Goal: Use online tool/utility: Utilize a website feature to perform a specific function

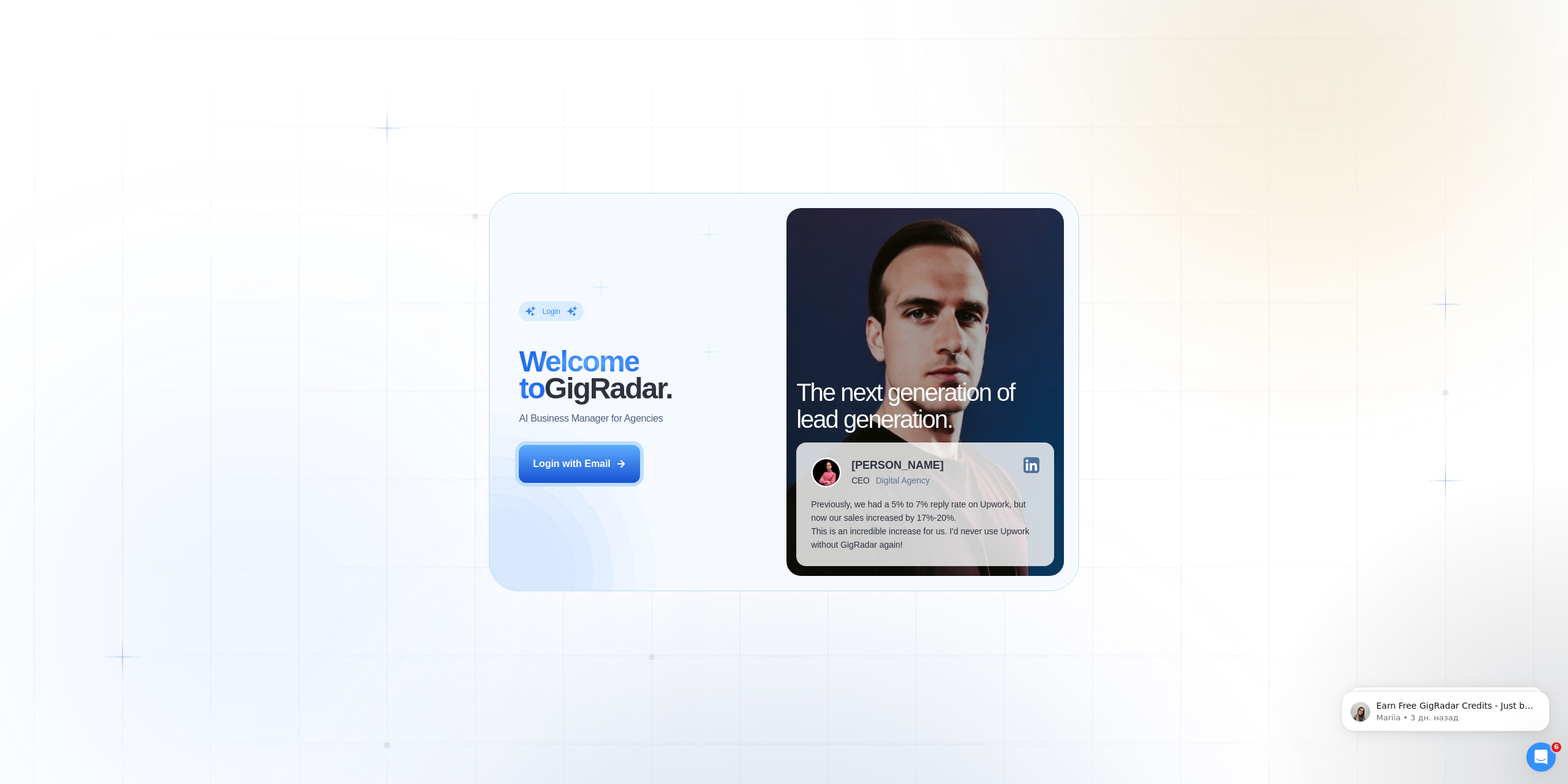
click at [801, 675] on div "Login ‍ Welcome to GigRadar. AI Business Manager for Agencies Login with Email …" at bounding box center [784, 392] width 1568 height 784
click at [590, 463] on div "Login with Email" at bounding box center [572, 464] width 78 height 13
click at [605, 453] on button "Login with Email" at bounding box center [579, 464] width 121 height 38
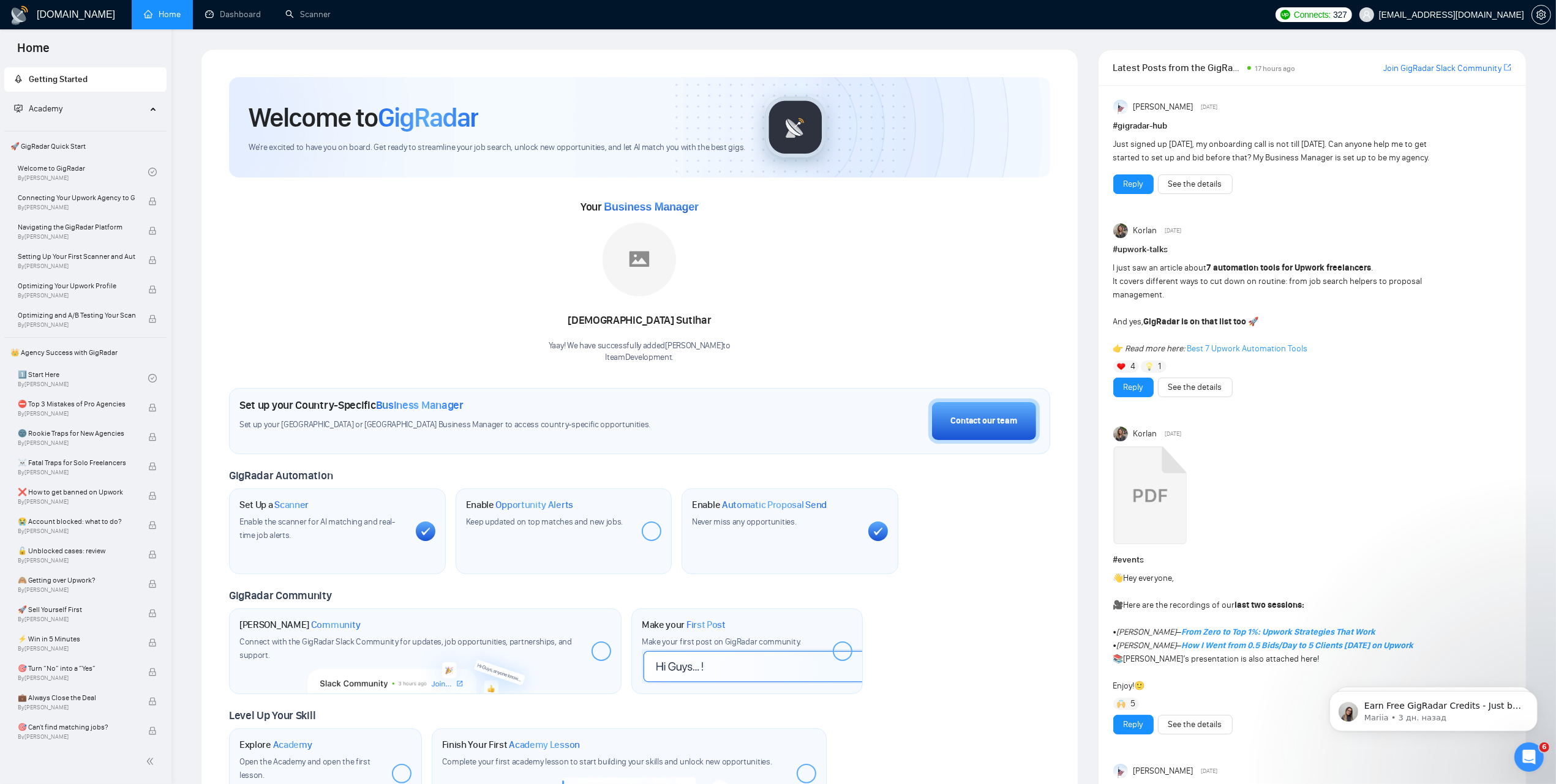
click at [160, 13] on link "Home" at bounding box center [162, 14] width 37 height 11
click at [215, 9] on link "Dashboard" at bounding box center [233, 14] width 56 height 11
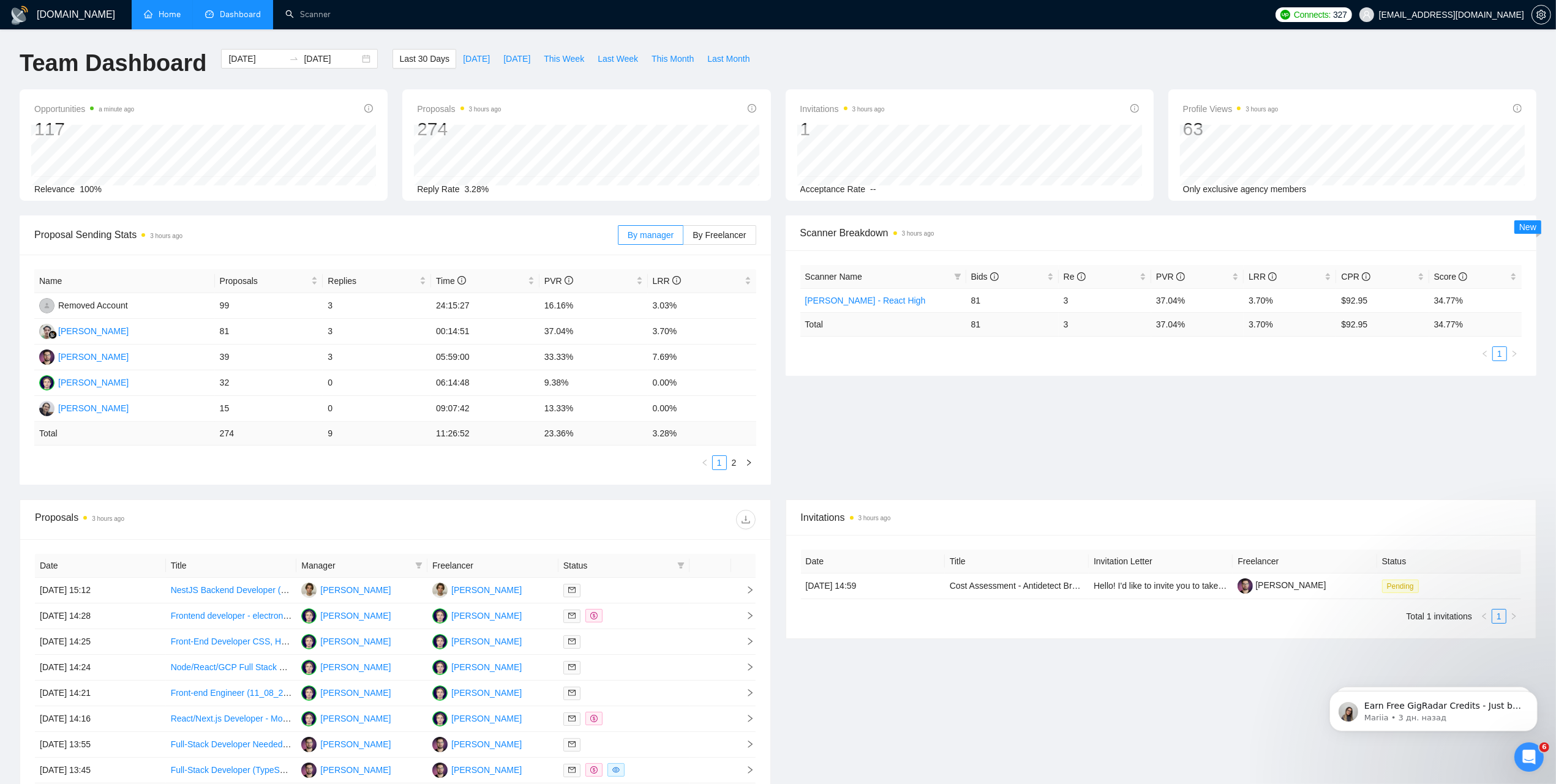
click at [1022, 472] on div "Proposal Sending Stats 3 hours ago By manager By Freelancer Name Proposals Repl…" at bounding box center [778, 357] width 1532 height 284
click at [354, 59] on div "2025-07-30 2025-08-29" at bounding box center [299, 59] width 157 height 20
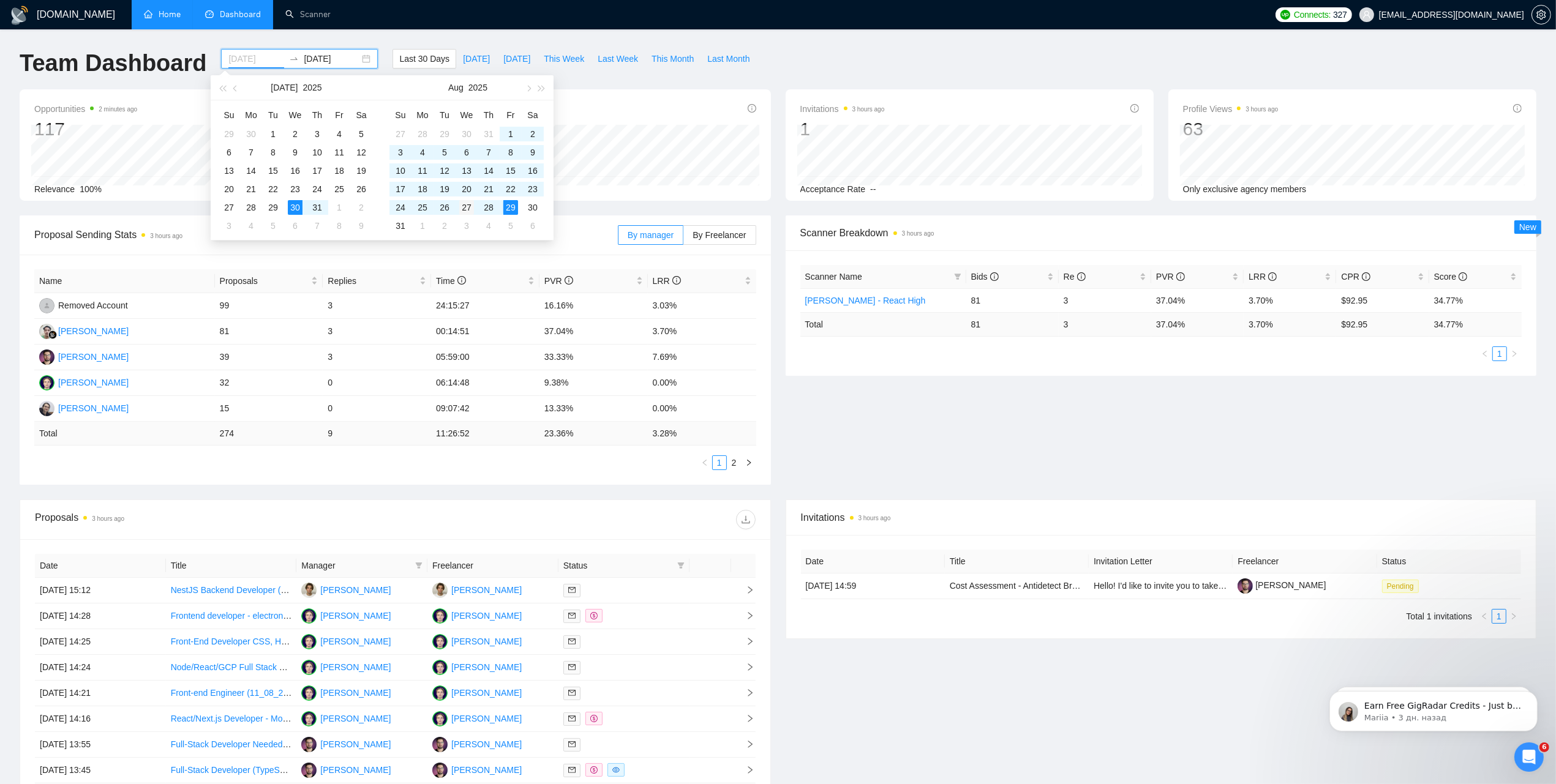
type input "2025-08-27"
click at [464, 207] on div "27" at bounding box center [466, 208] width 15 height 15
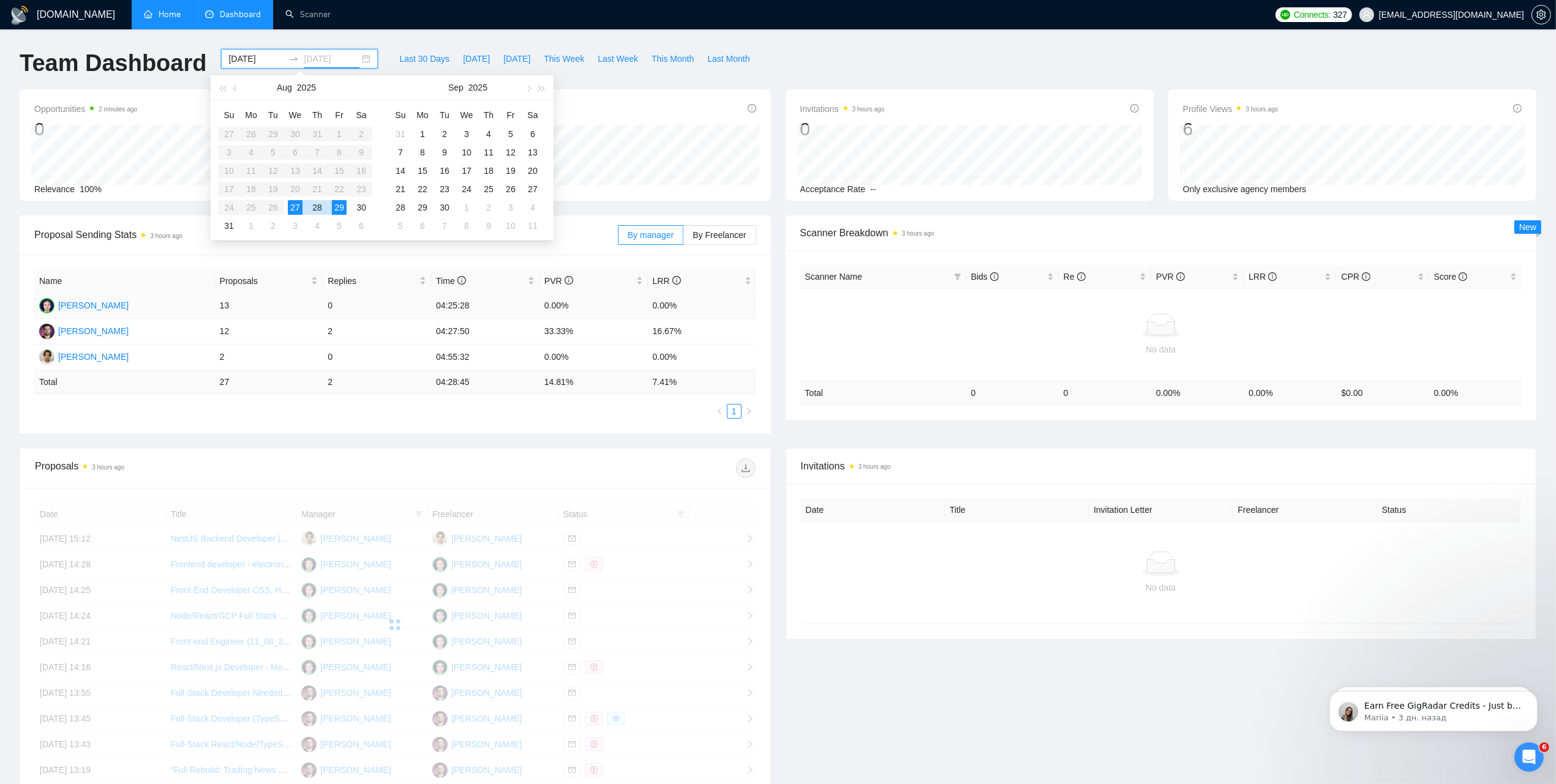
type input "[DATE]"
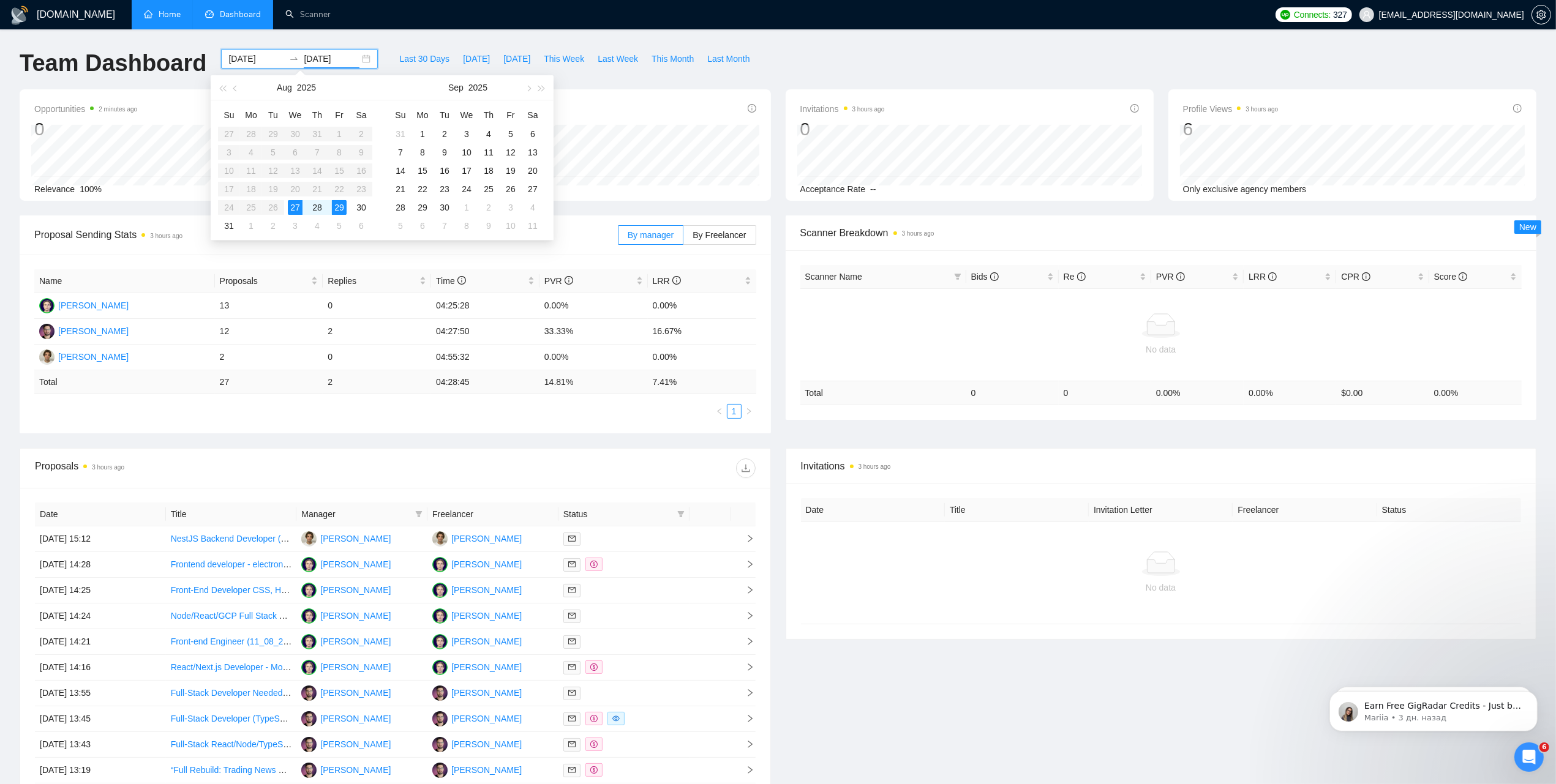
click at [620, 203] on div "Opportunities 2 minutes ago 0 Relevance 100% Proposals 3 hours ago 27 Reply Rat…" at bounding box center [778, 152] width 1532 height 126
click at [570, 240] on span "Proposal Sending Stats 3 hours ago" at bounding box center [326, 235] width 584 height 16
click at [724, 240] on span "By Freelancer" at bounding box center [719, 235] width 53 height 10
click at [684, 238] on input "By Freelancer" at bounding box center [684, 238] width 0 height 0
click at [647, 237] on span "By manager" at bounding box center [650, 235] width 46 height 10
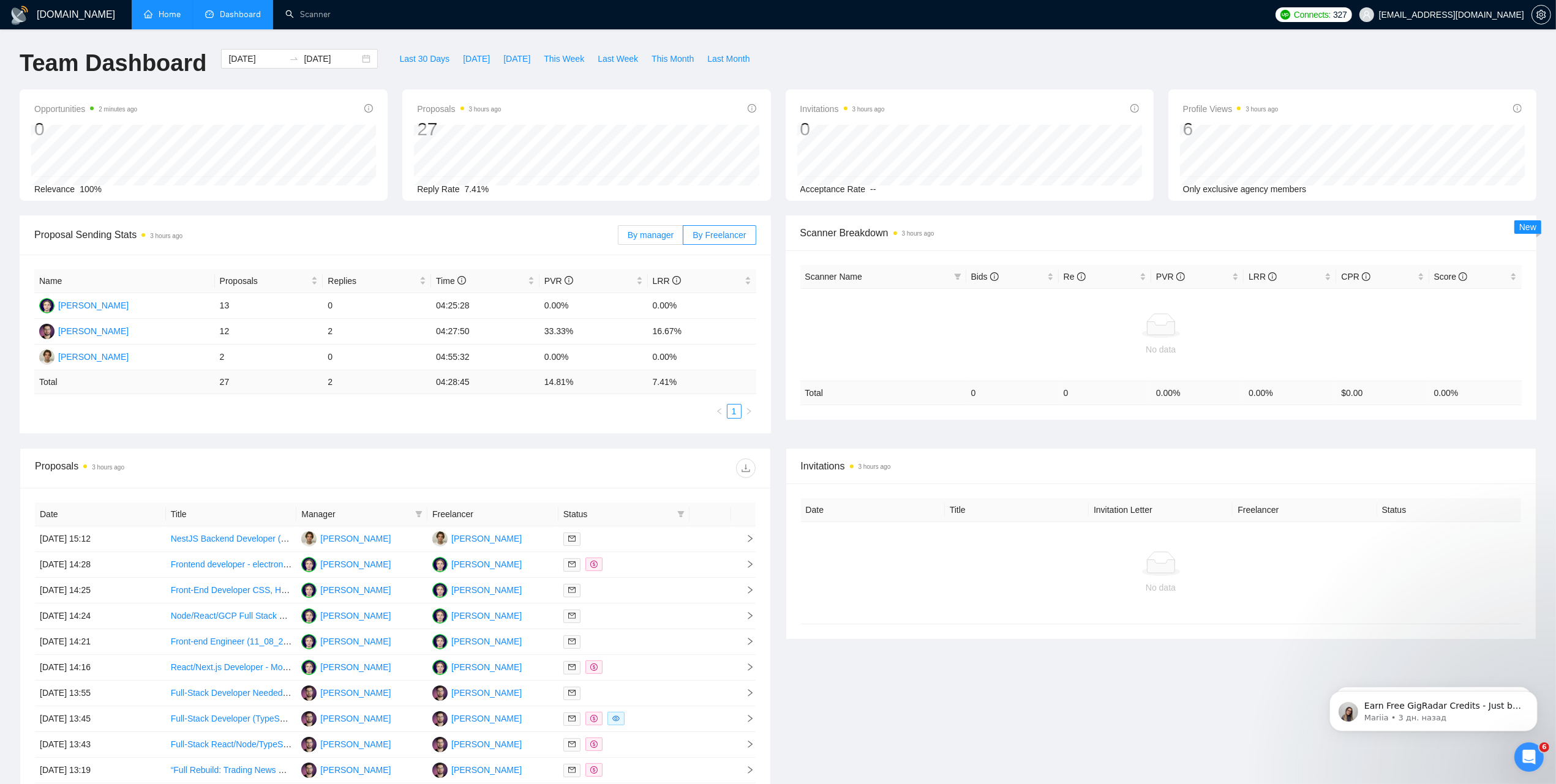
click at [619, 238] on input "By manager" at bounding box center [619, 238] width 0 height 0
click at [244, 20] on li "Dashboard" at bounding box center [232, 14] width 80 height 29
drag, startPoint x: 665, startPoint y: 232, endPoint x: 721, endPoint y: 232, distance: 56.0
click at [667, 233] on span "By manager" at bounding box center [650, 235] width 46 height 10
click at [721, 232] on span "By Freelancer" at bounding box center [719, 235] width 53 height 10
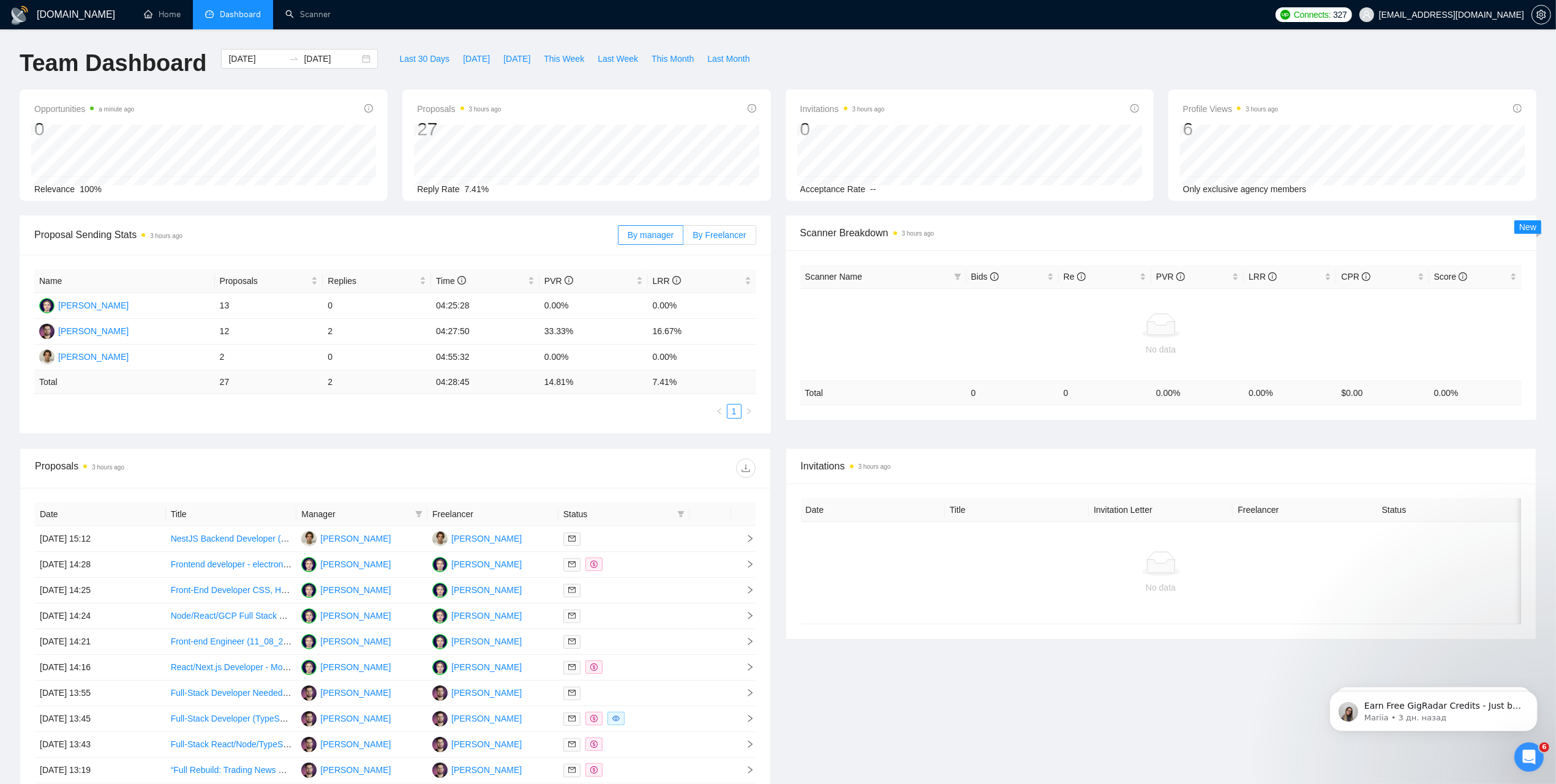
click at [684, 238] on input "By Freelancer" at bounding box center [684, 238] width 0 height 0
click at [659, 232] on span "By manager" at bounding box center [650, 235] width 46 height 10
click at [619, 238] on input "By manager" at bounding box center [619, 238] width 0 height 0
drag, startPoint x: 1021, startPoint y: 496, endPoint x: 968, endPoint y: 506, distance: 53.9
click at [1021, 496] on div "Date Title Invitation Letter Freelancer Status No data" at bounding box center [1161, 562] width 750 height 156
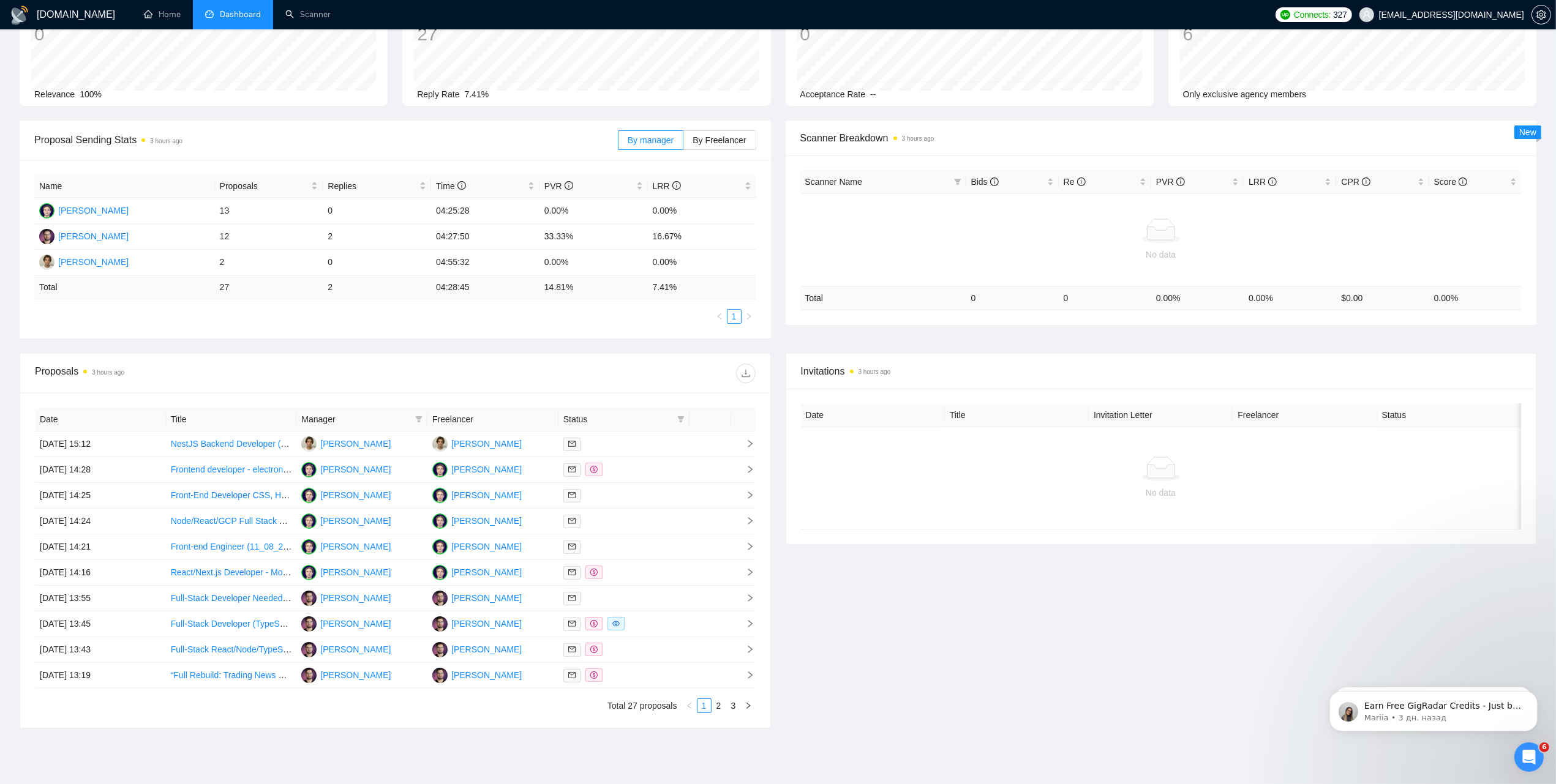
scroll to position [152, 0]
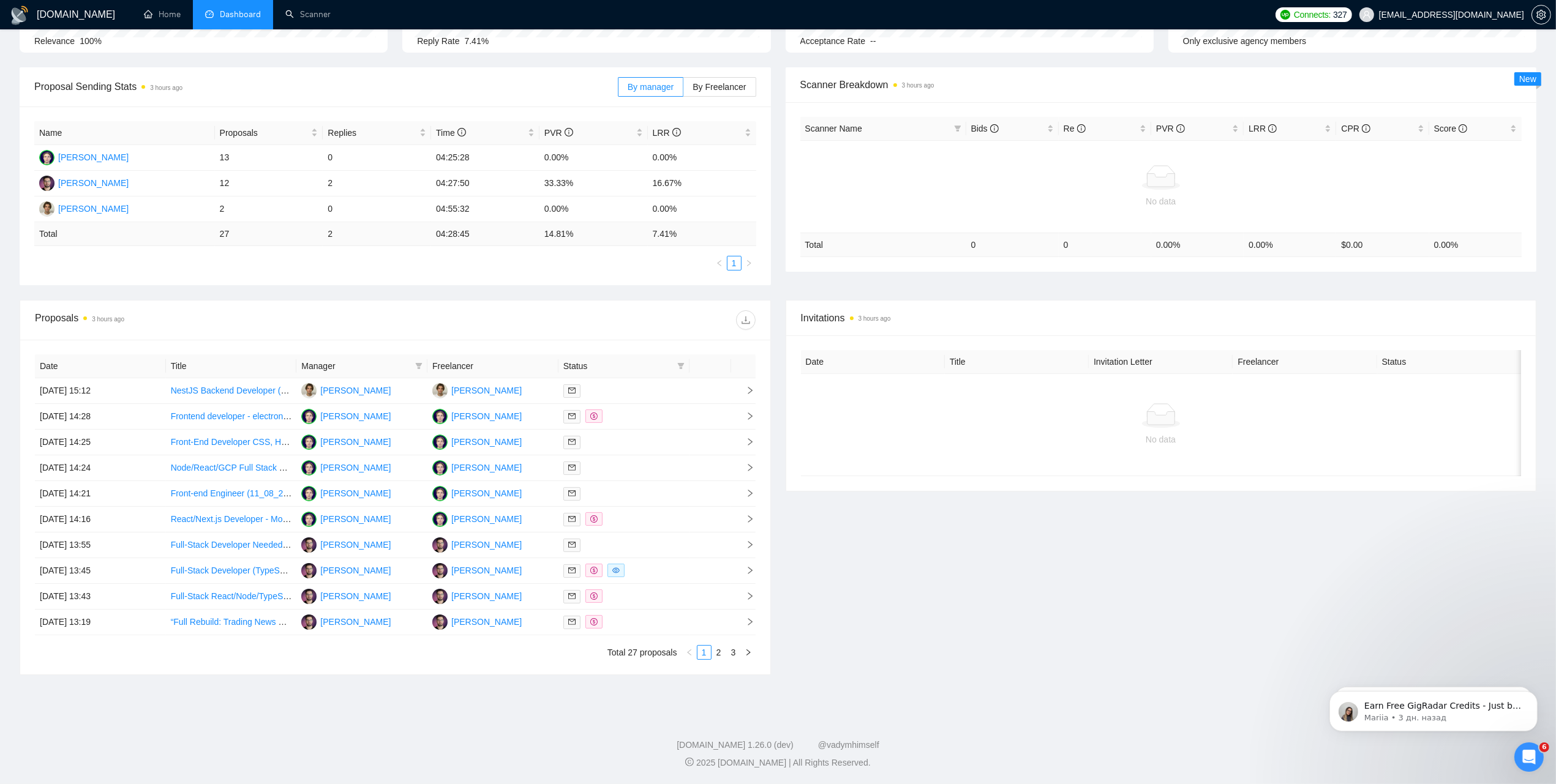
click at [1037, 458] on div "No data" at bounding box center [1161, 424] width 721 height 101
click at [1015, 589] on div "Invitations 3 hours ago Date Title Invitation Letter Freelancer Status No data" at bounding box center [1161, 488] width 766 height 375
click at [1077, 498] on div "Invitations 3 hours ago Date Title Invitation Letter Freelancer Status No data" at bounding box center [1161, 488] width 766 height 375
click at [300, 12] on link "Scanner" at bounding box center [308, 14] width 45 height 11
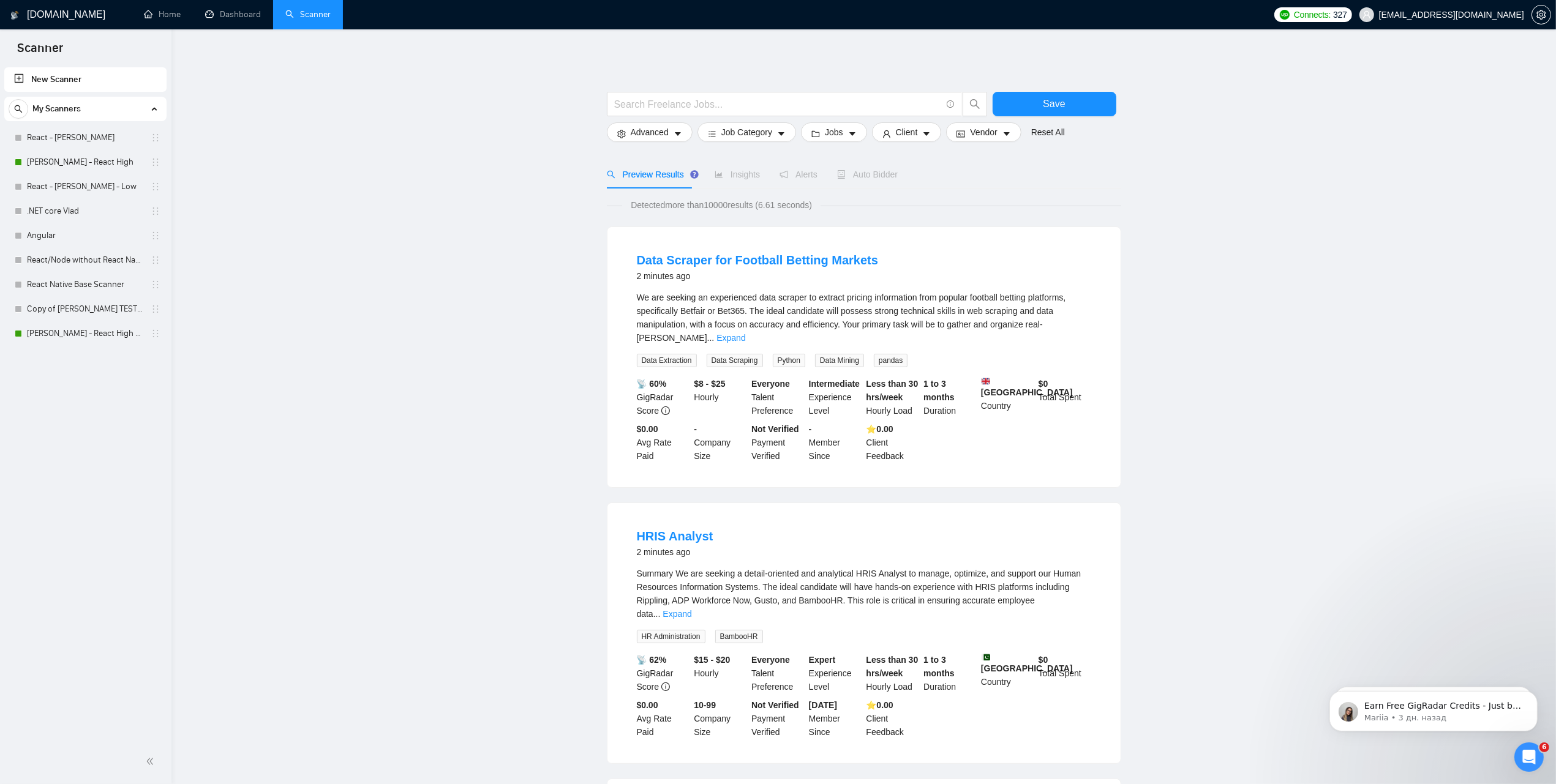
click at [65, 162] on link "[PERSON_NAME] - React High" at bounding box center [85, 162] width 116 height 25
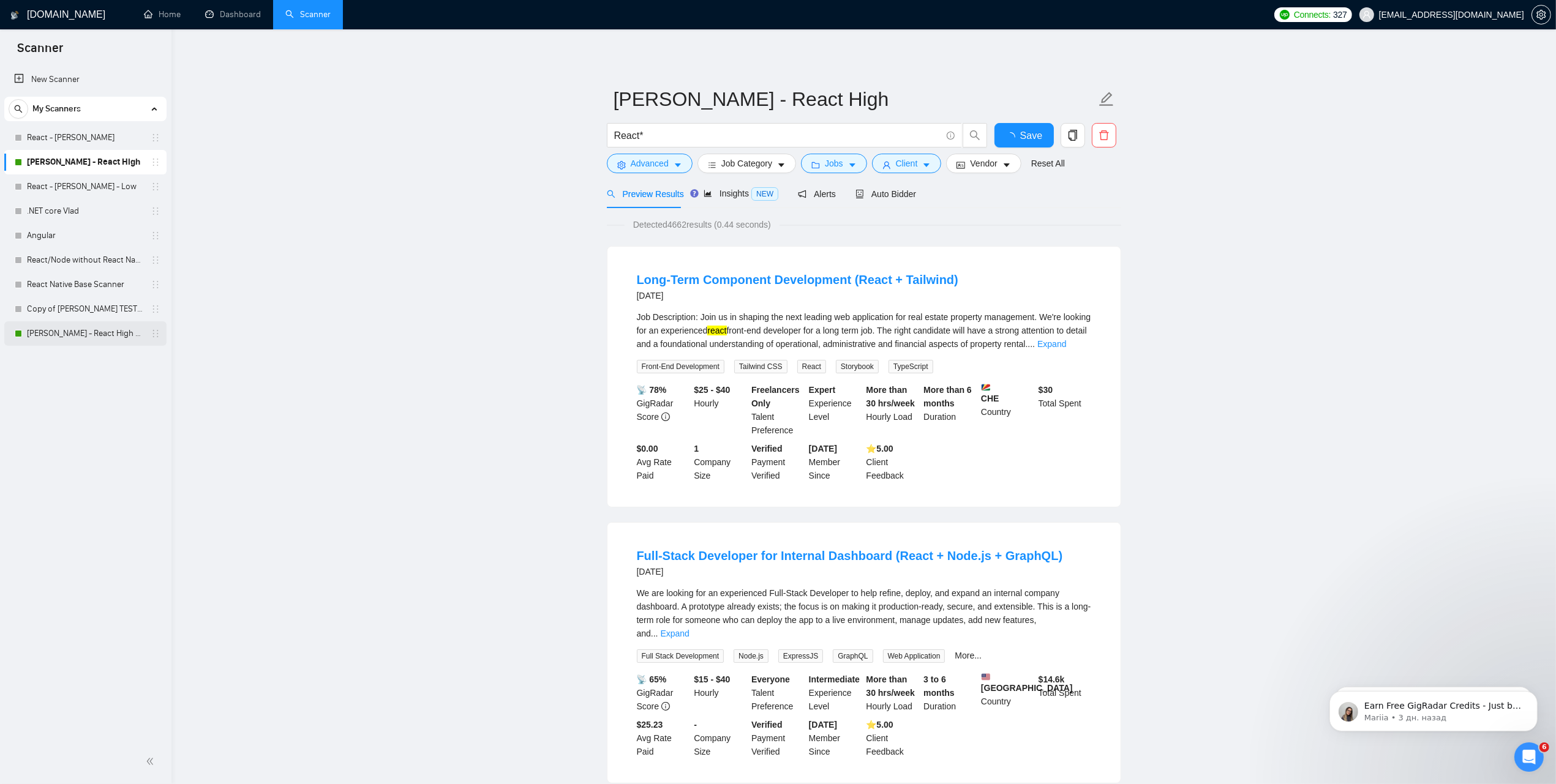
click at [56, 329] on link "[PERSON_NAME] - React High V2" at bounding box center [85, 334] width 116 height 25
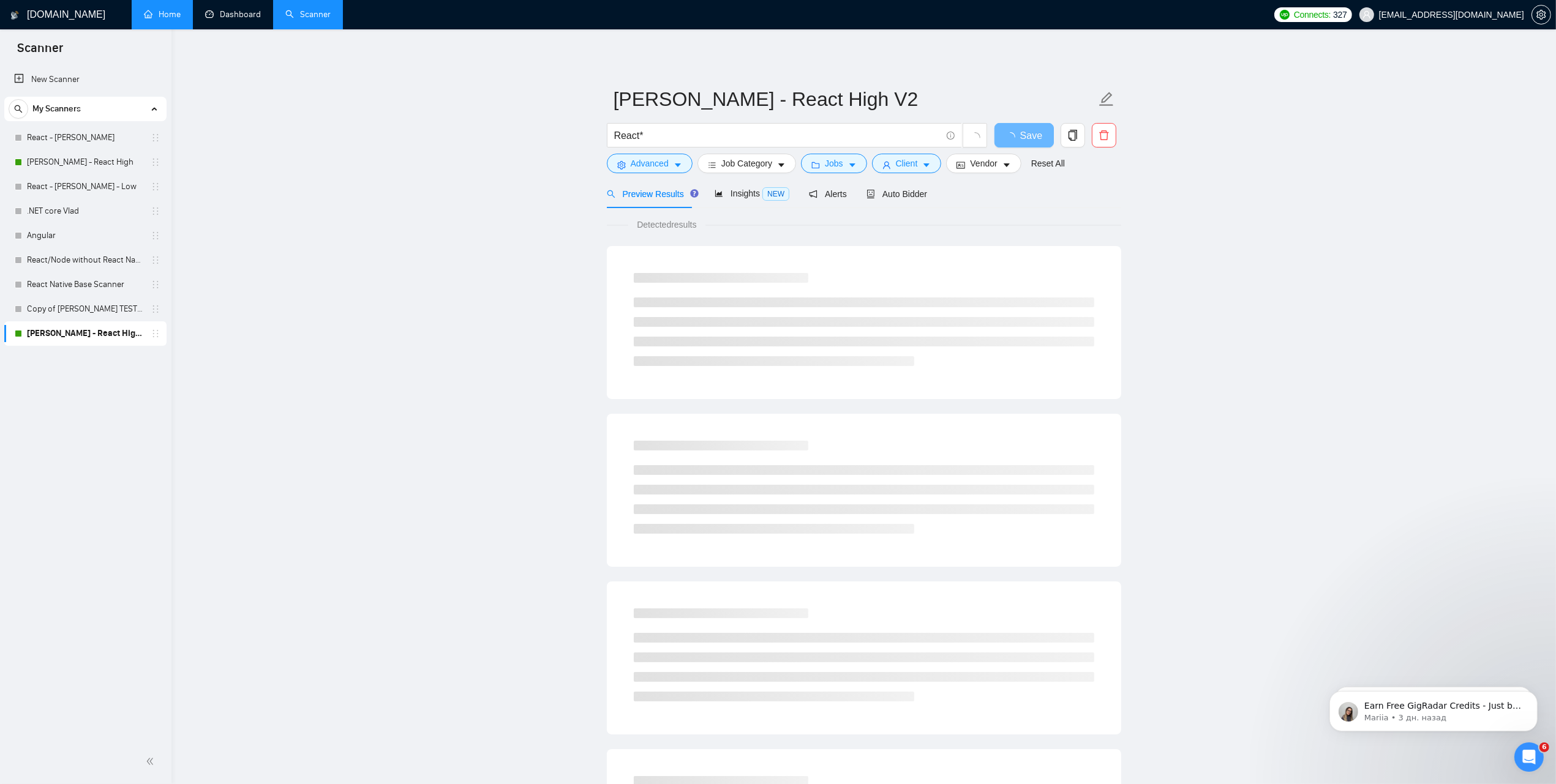
click at [172, 18] on link "Home" at bounding box center [162, 14] width 37 height 11
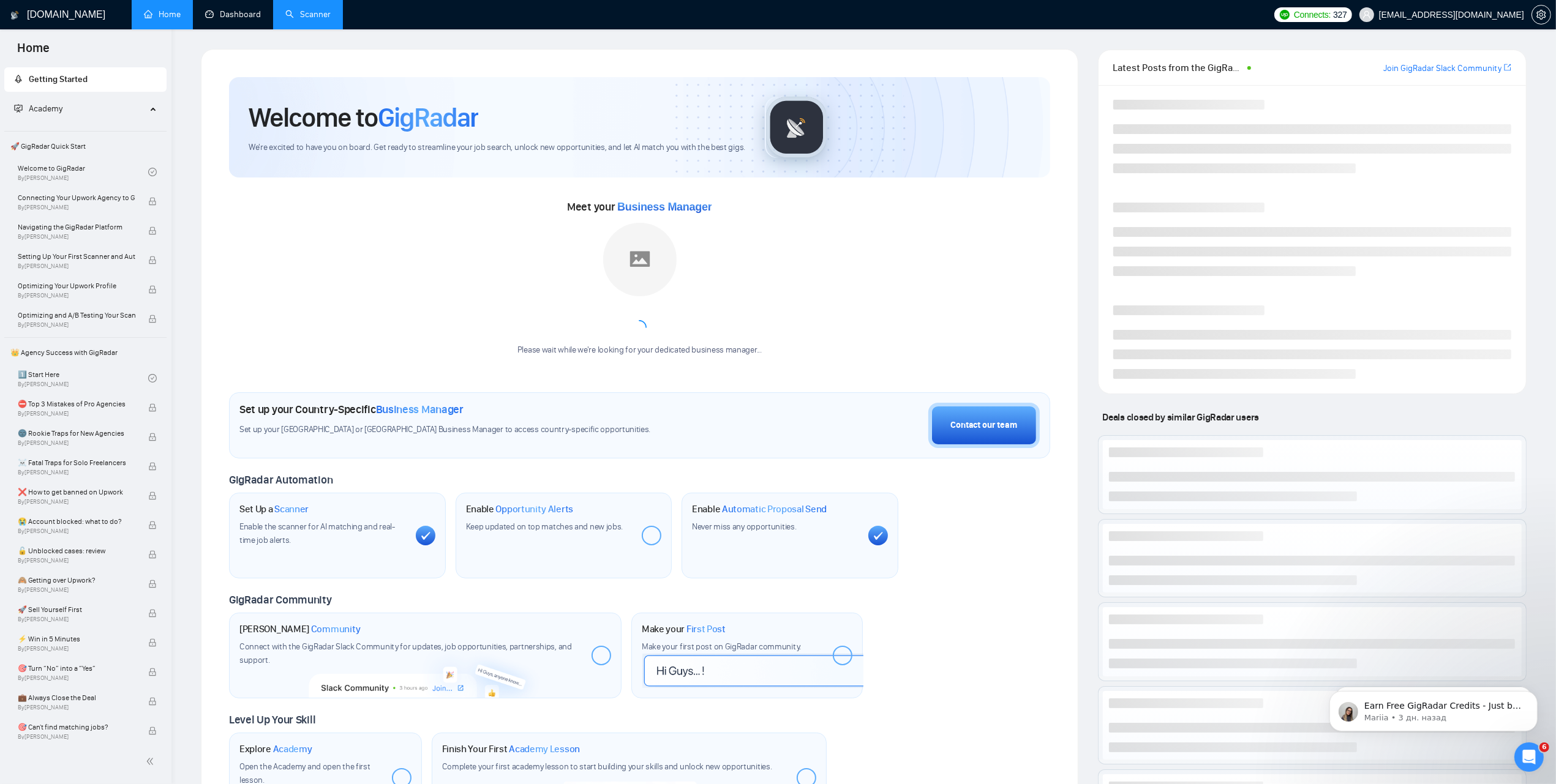
drag, startPoint x: 234, startPoint y: 25, endPoint x: 332, endPoint y: 20, distance: 98.1
click at [234, 20] on link "Dashboard" at bounding box center [233, 14] width 56 height 11
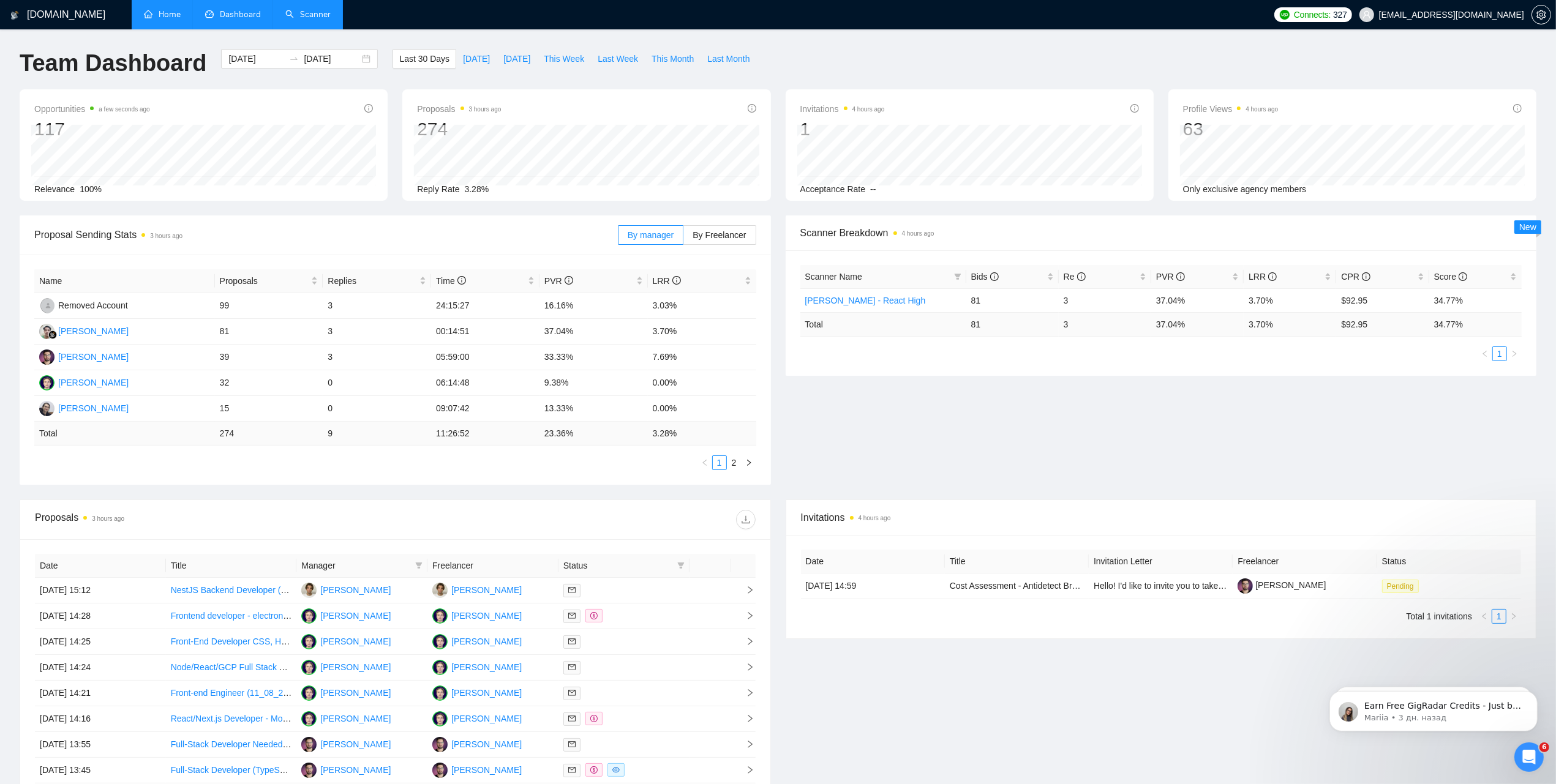
click at [326, 20] on link "Scanner" at bounding box center [308, 14] width 45 height 11
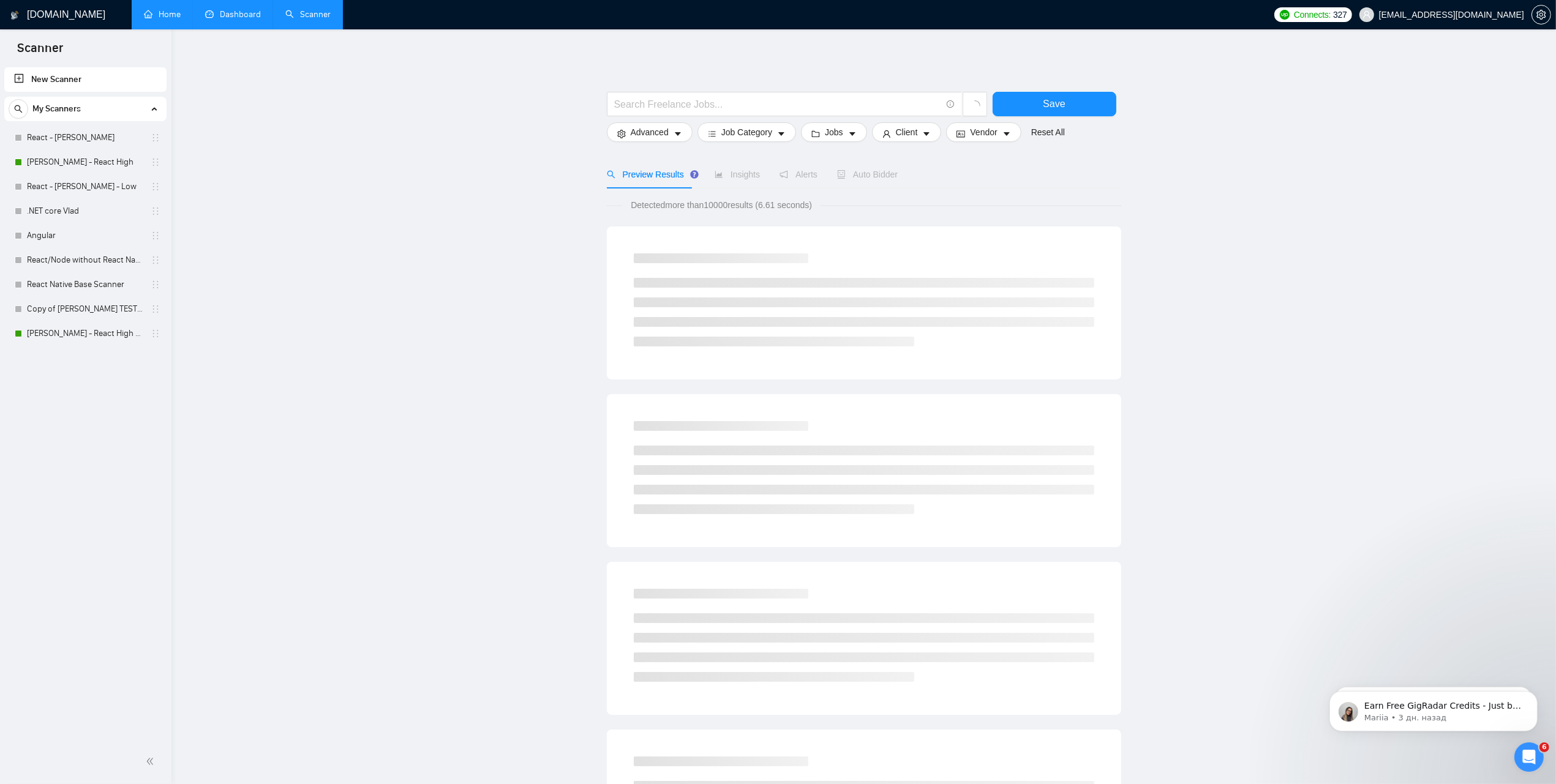
click at [228, 20] on link "Dashboard" at bounding box center [233, 14] width 56 height 11
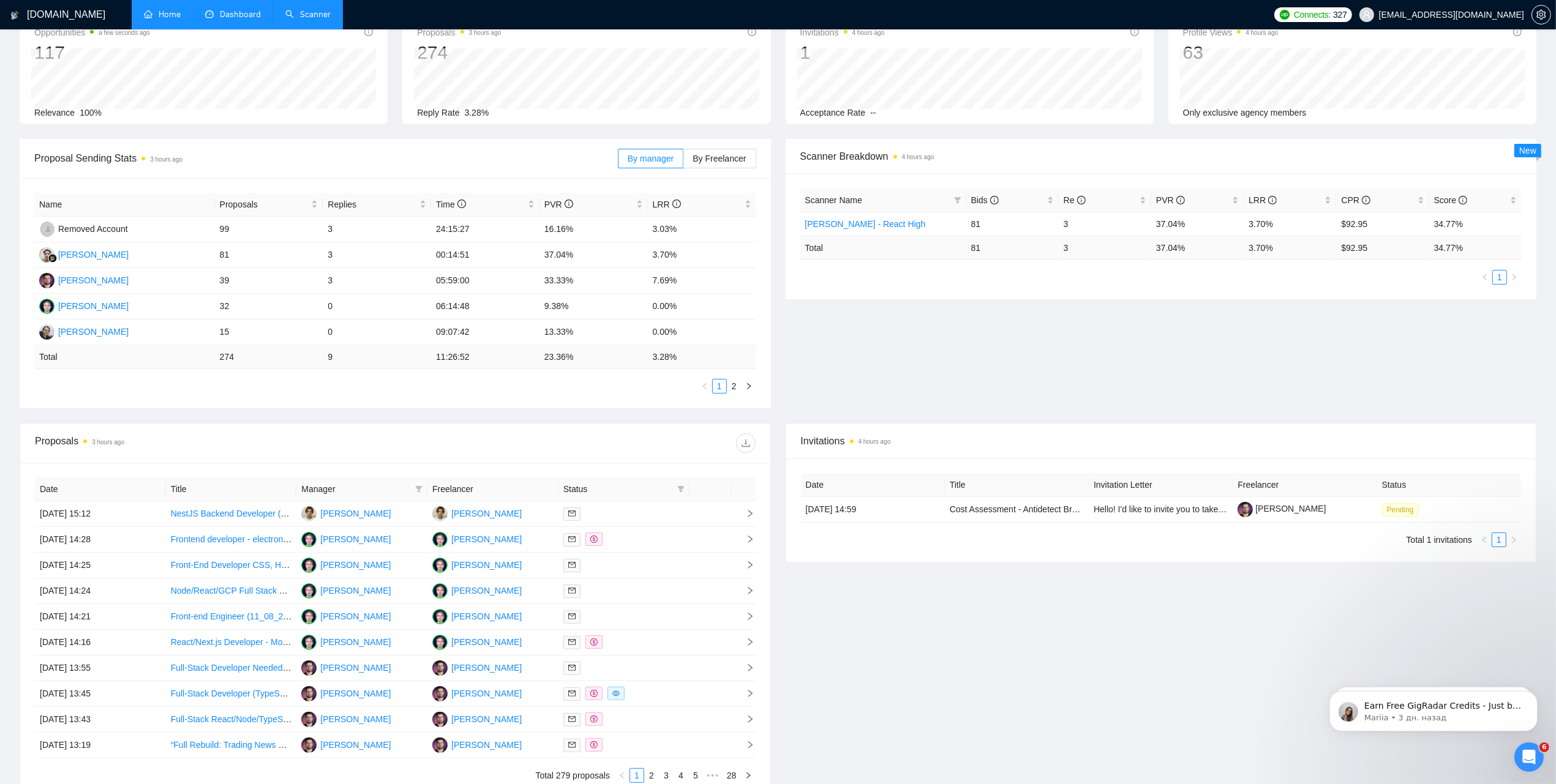
scroll to position [153, 0]
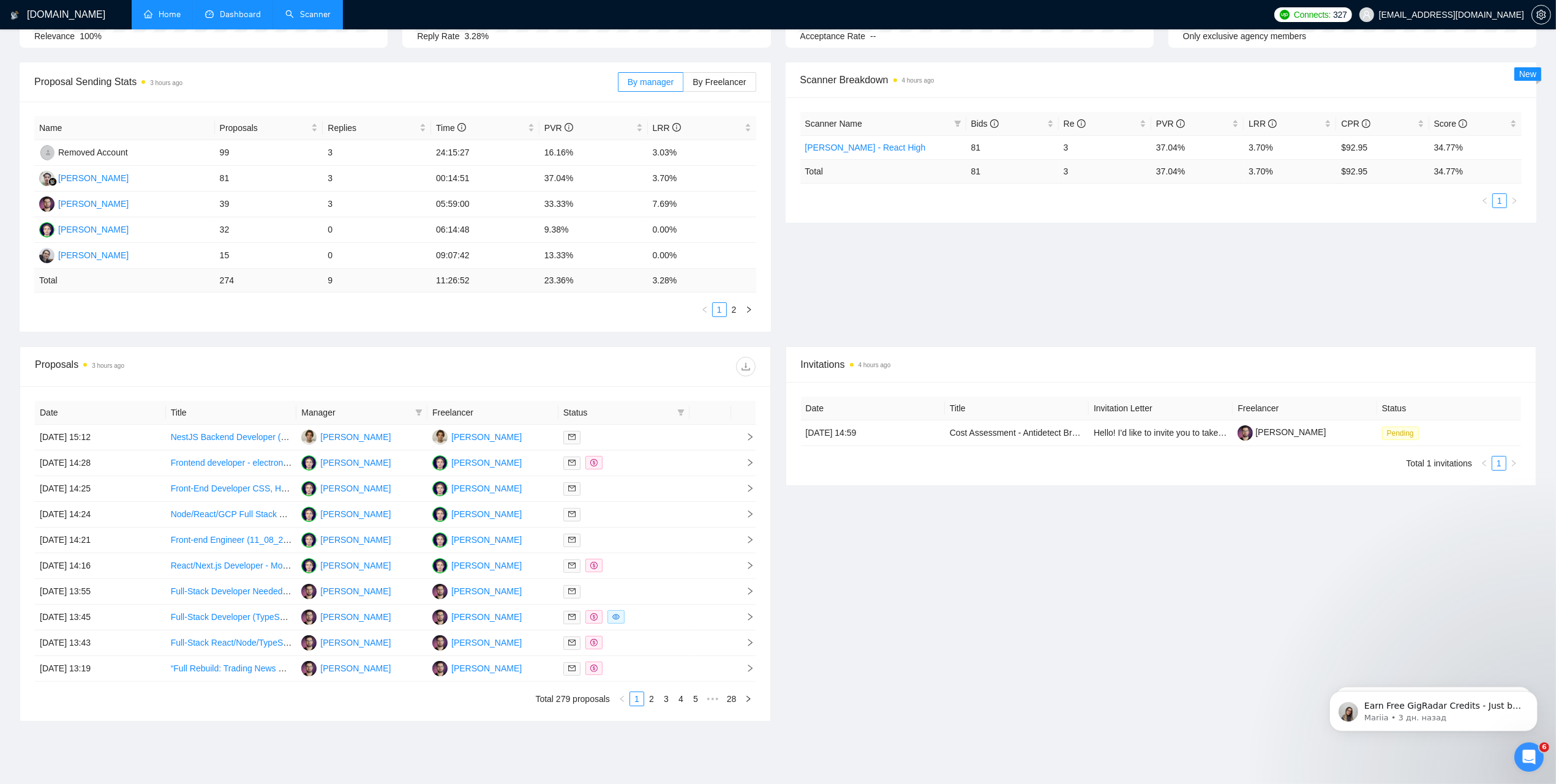
click at [1081, 596] on div "Invitations 4 hours ago Date Title Invitation Letter Freelancer Status [DATE] 1…" at bounding box center [1161, 534] width 766 height 375
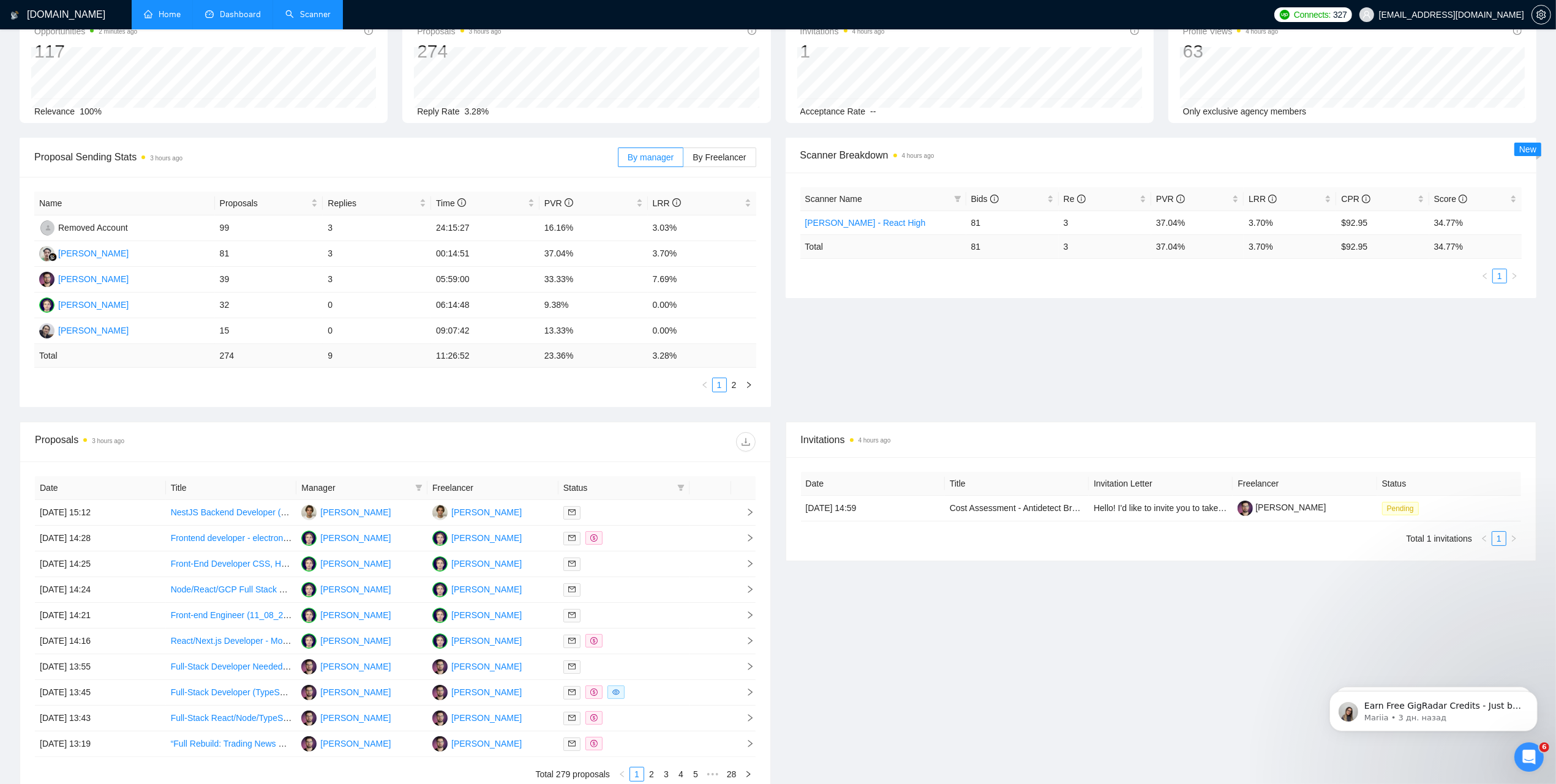
scroll to position [0, 0]
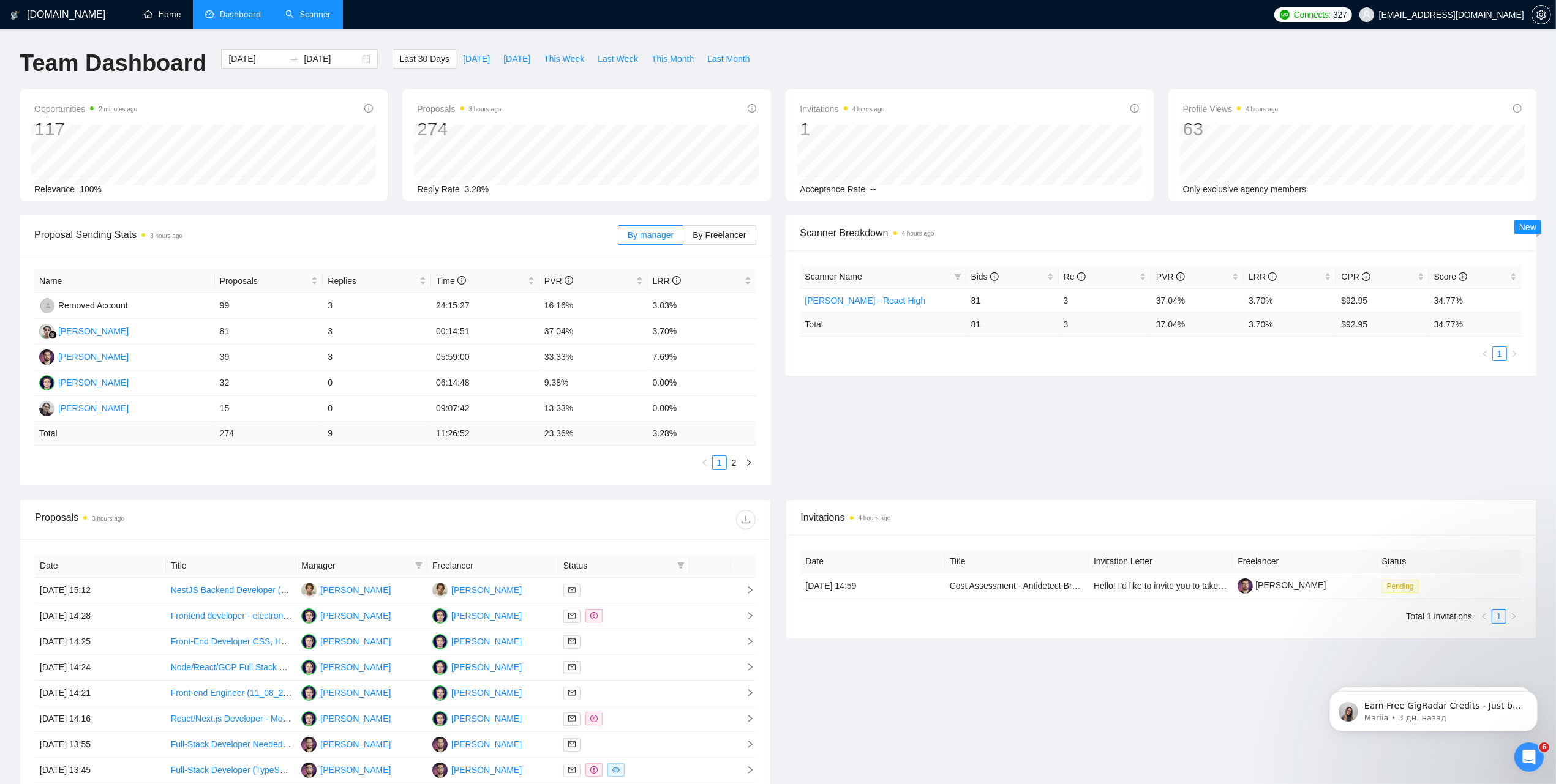
drag, startPoint x: 160, startPoint y: 19, endPoint x: 167, endPoint y: 28, distance: 11.4
click at [160, 19] on link "Home" at bounding box center [162, 14] width 37 height 11
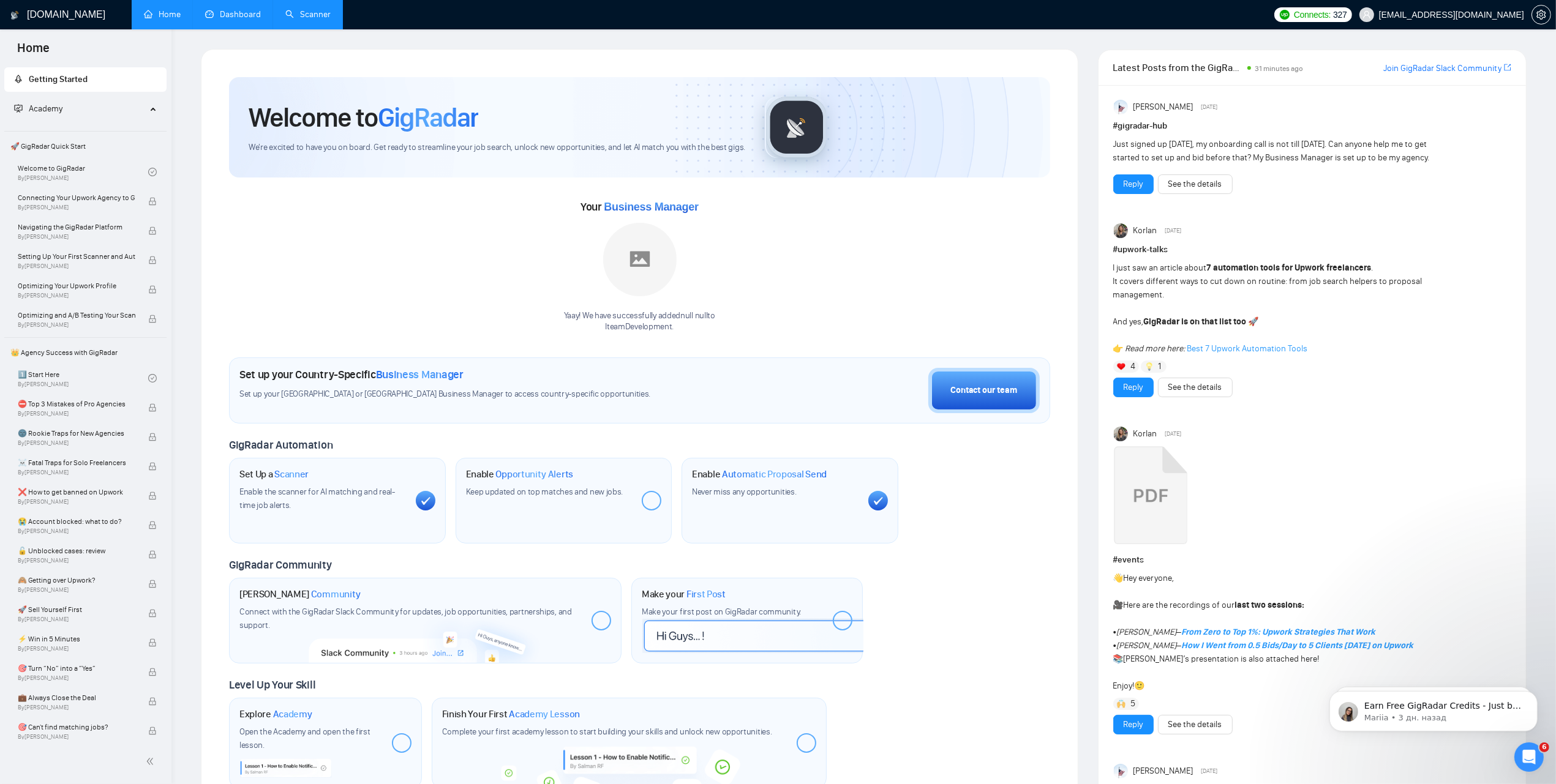
click at [310, 12] on link "Scanner" at bounding box center [308, 14] width 45 height 11
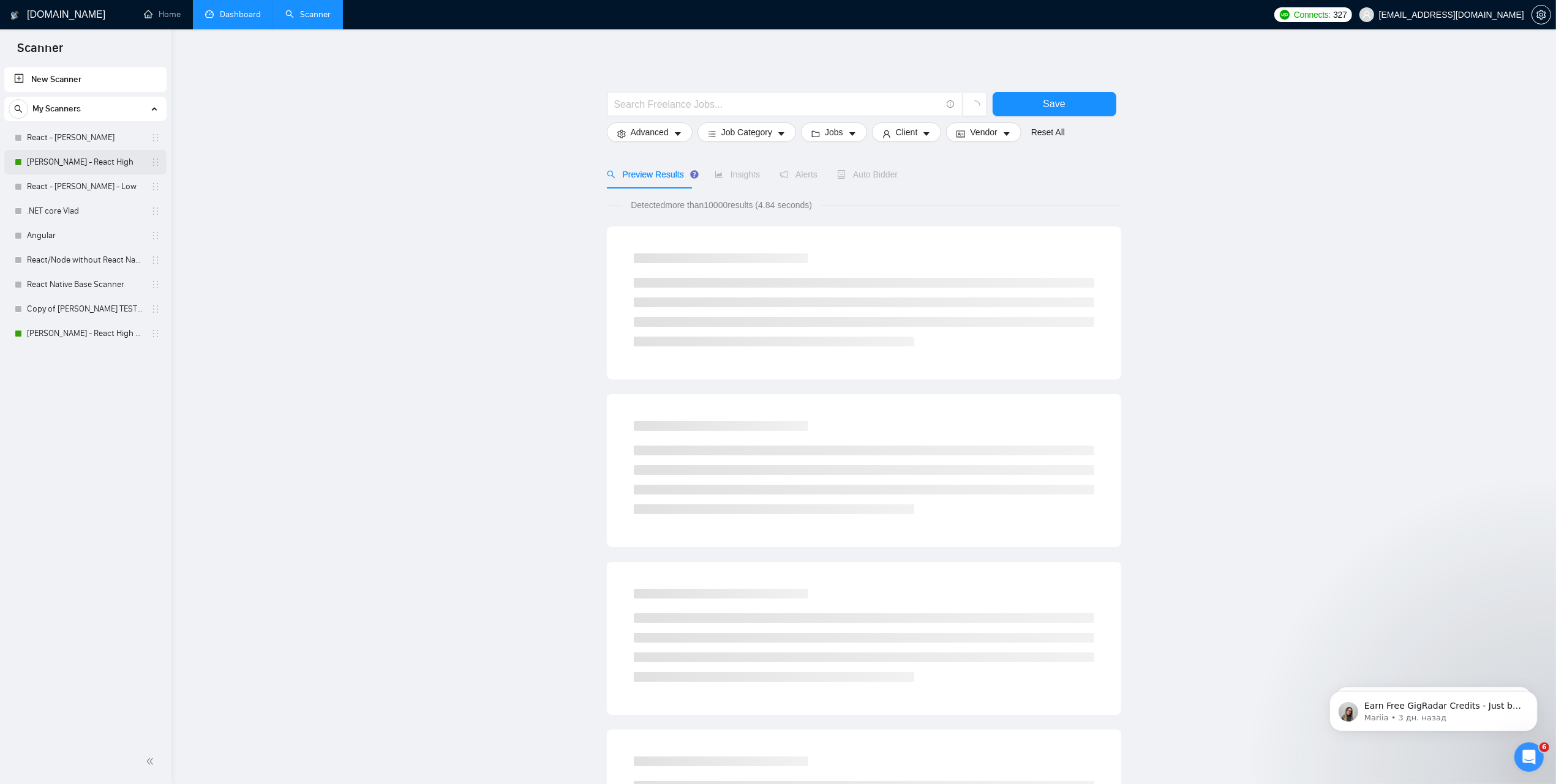
click at [80, 164] on link "[PERSON_NAME] - React High" at bounding box center [85, 162] width 116 height 25
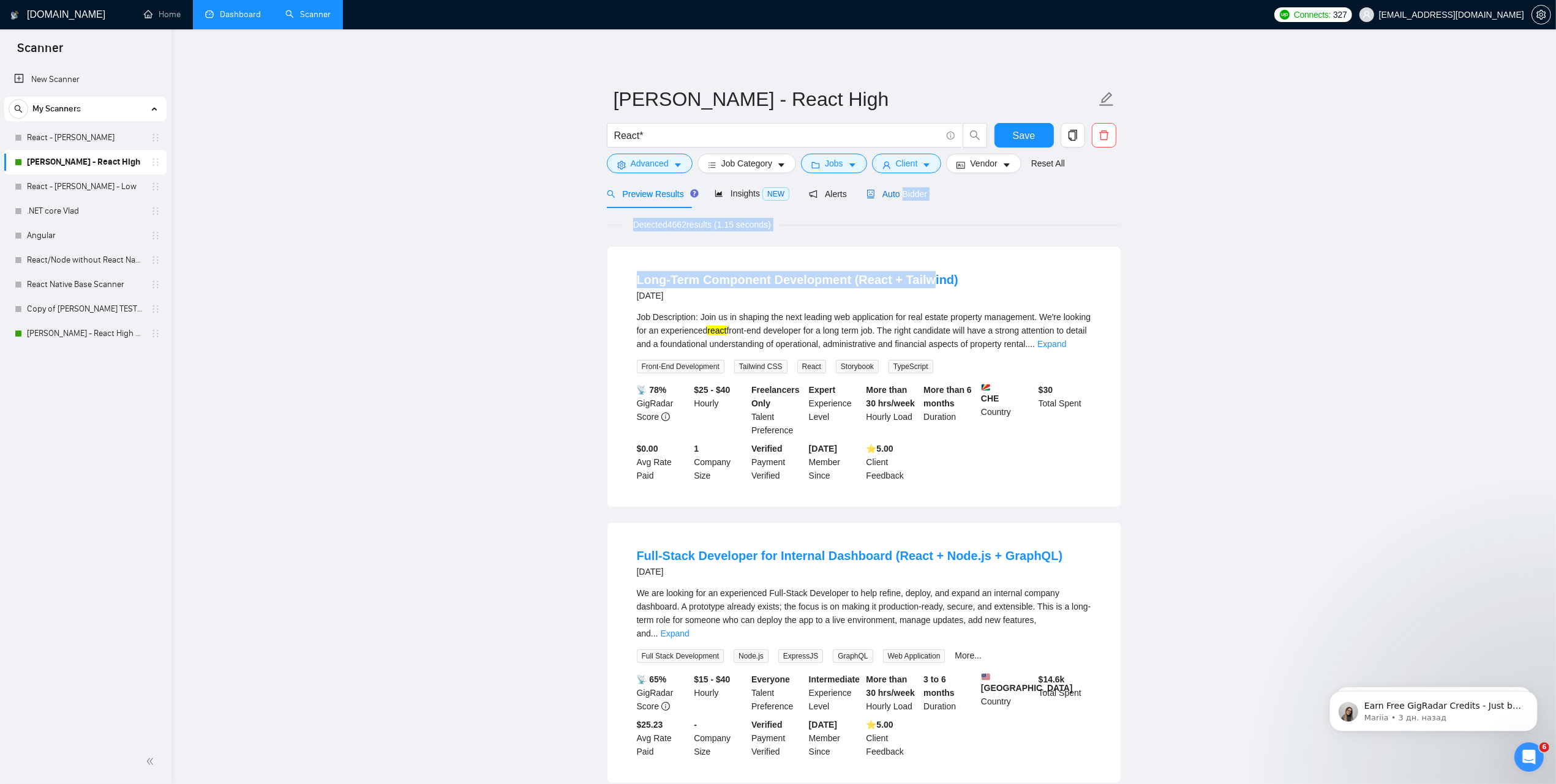
drag, startPoint x: 898, startPoint y: 196, endPoint x: 923, endPoint y: 246, distance: 55.9
click at [1056, 225] on div "Detected 4662 results (1.15 seconds)" at bounding box center [864, 225] width 514 height 13
click at [893, 194] on span "Auto Bidder" at bounding box center [897, 194] width 61 height 10
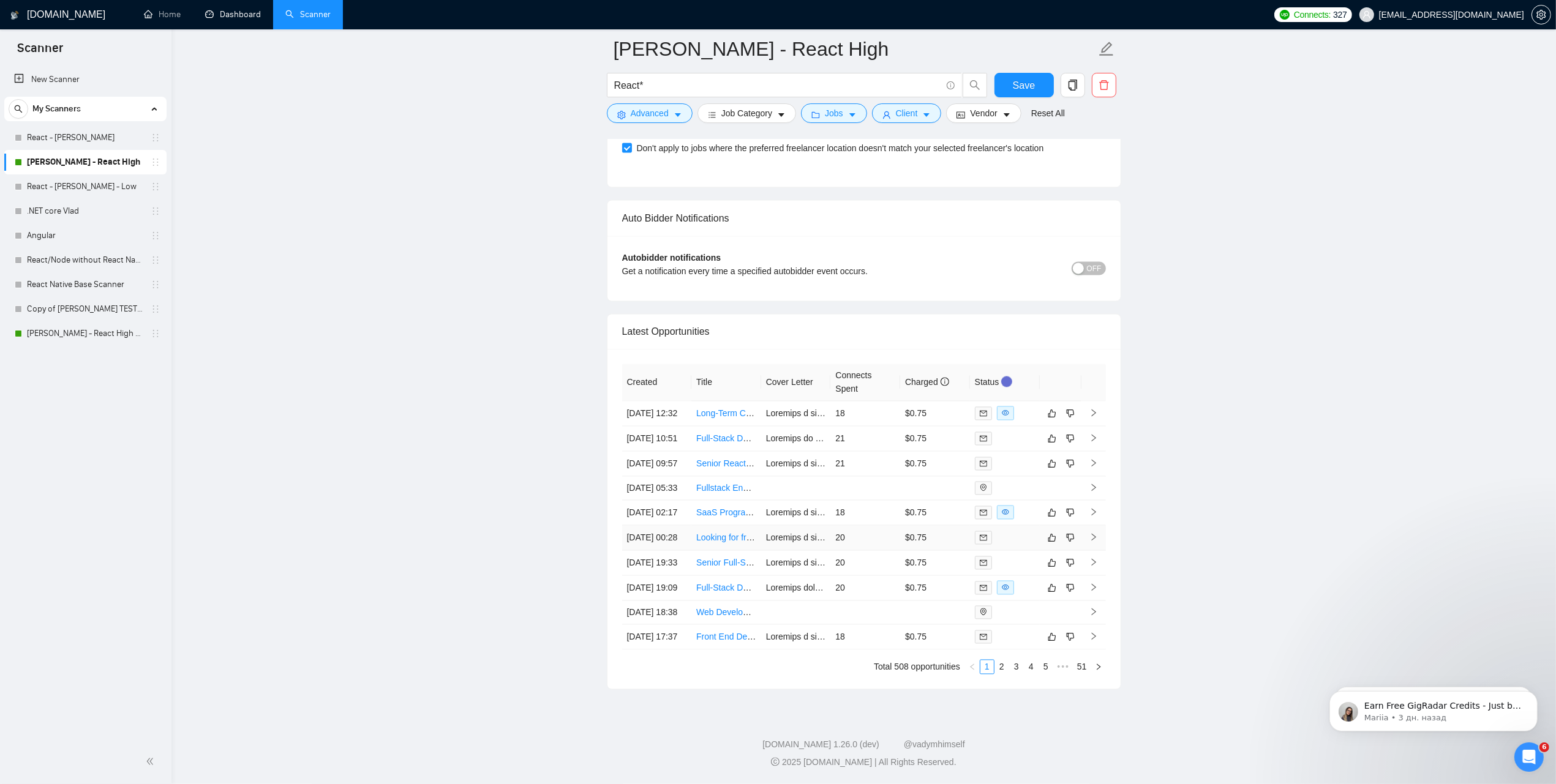
scroll to position [2958, 0]
click at [999, 669] on link "2" at bounding box center [1002, 667] width 13 height 13
click at [988, 669] on link "1" at bounding box center [987, 667] width 13 height 13
click at [72, 337] on link "[PERSON_NAME] - React High V2" at bounding box center [85, 334] width 116 height 25
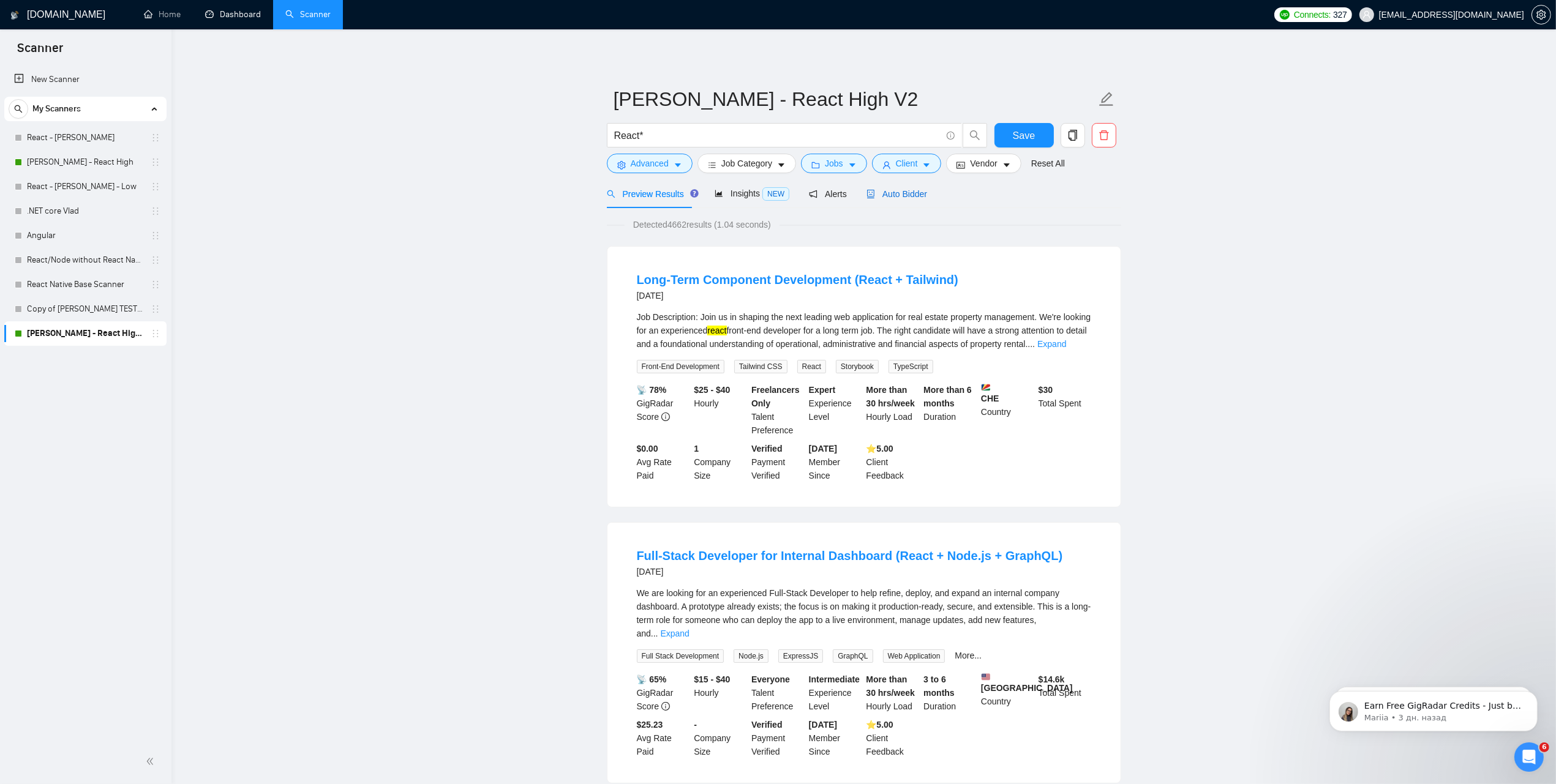
click at [890, 189] on span "Auto Bidder" at bounding box center [897, 194] width 61 height 10
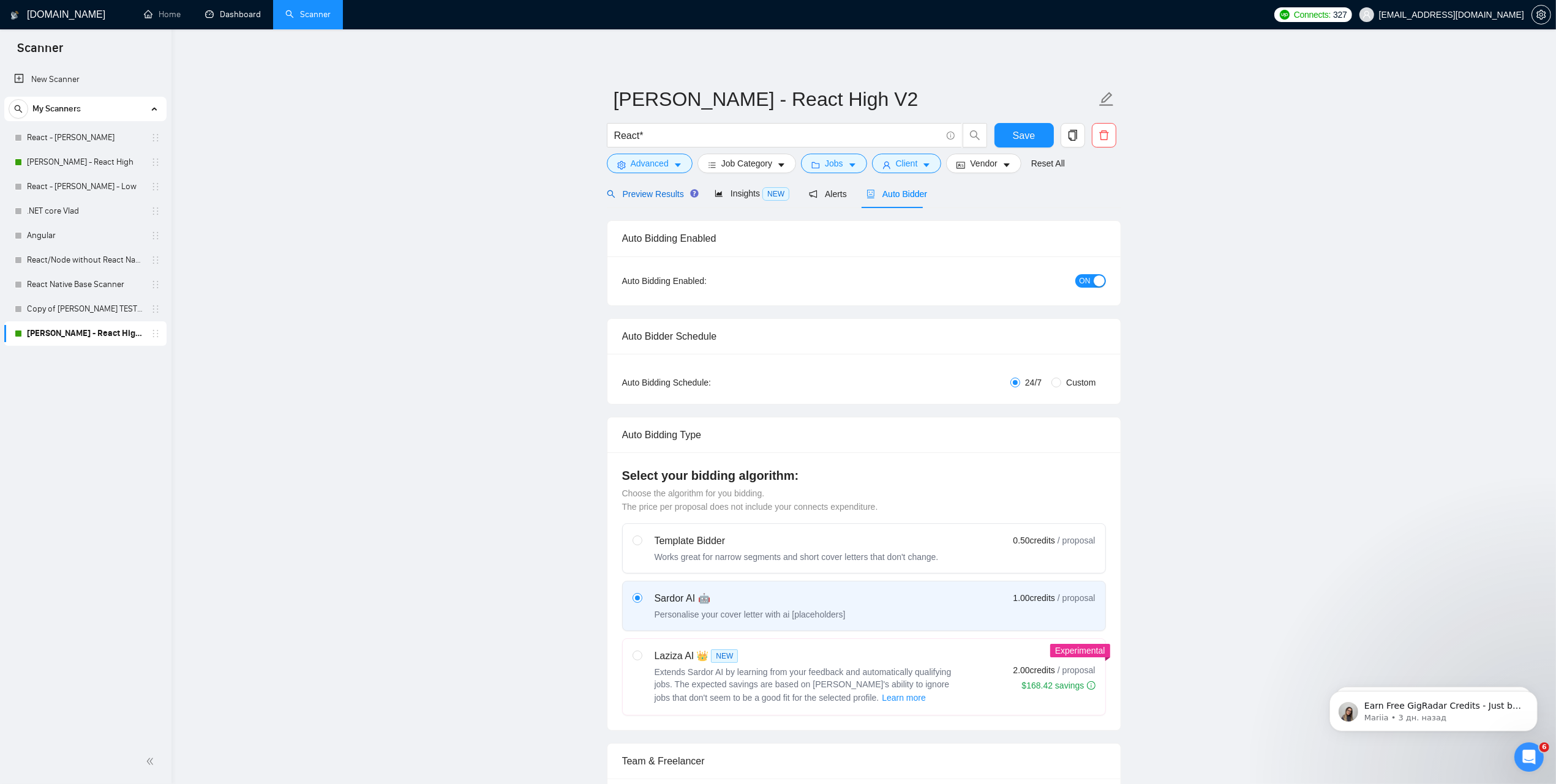
click at [628, 195] on span "Preview Results" at bounding box center [651, 194] width 88 height 10
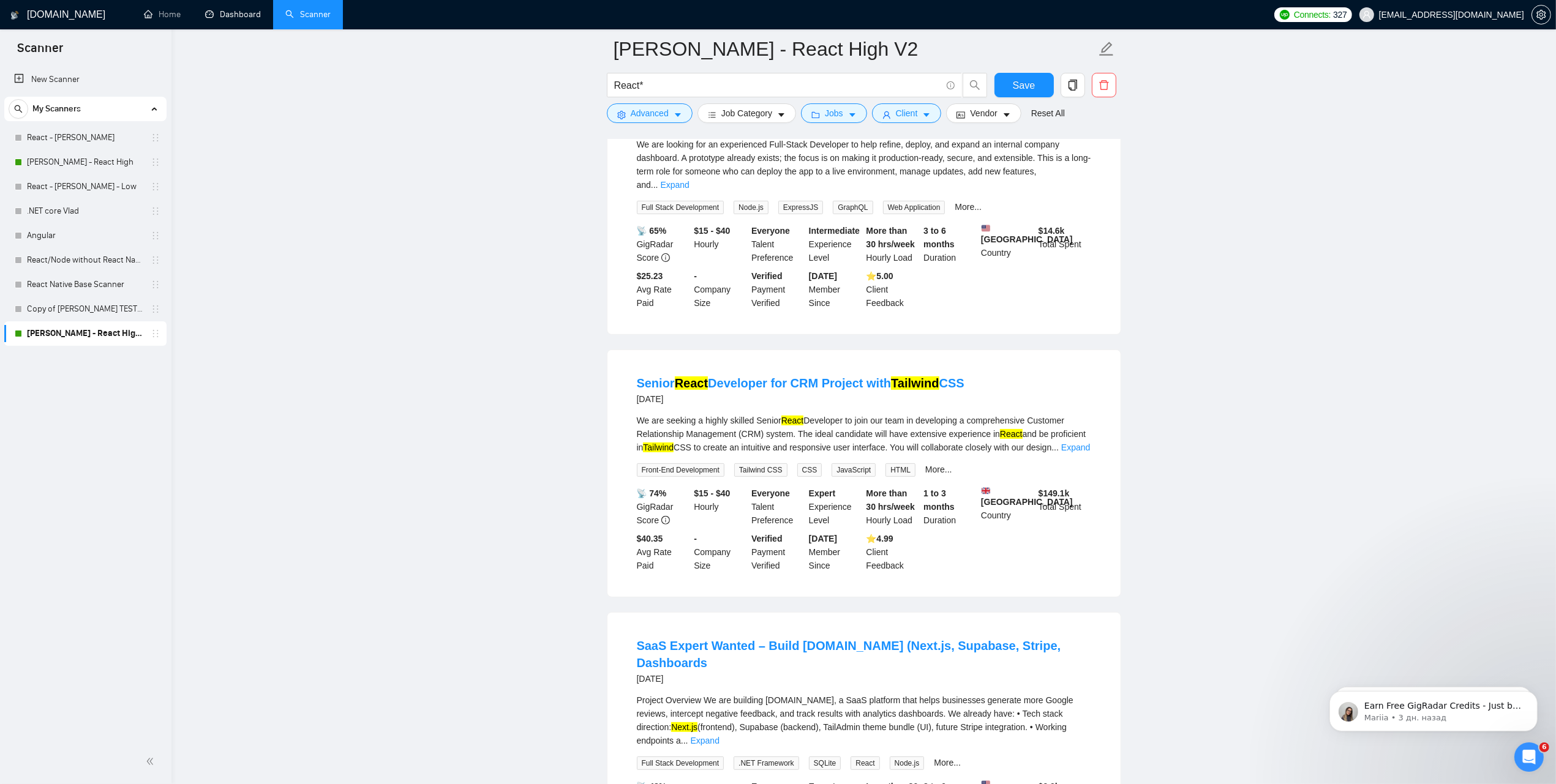
scroll to position [612, 0]
